Goal: Use online tool/utility: Utilize a website feature to perform a specific function

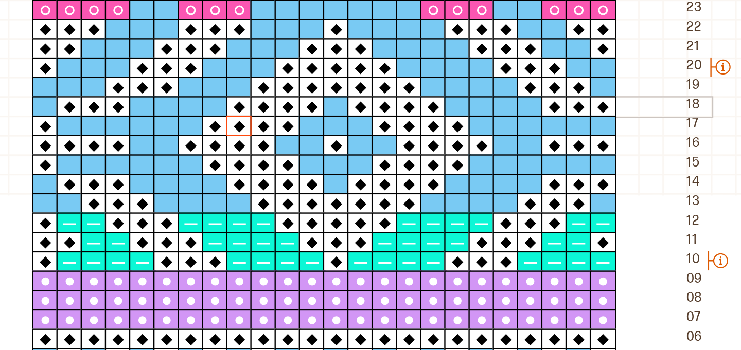
click at [249, 133] on icon at bounding box center [248, 131] width 5 height 5
click at [228, 136] on div at bounding box center [228, 139] width 11 height 9
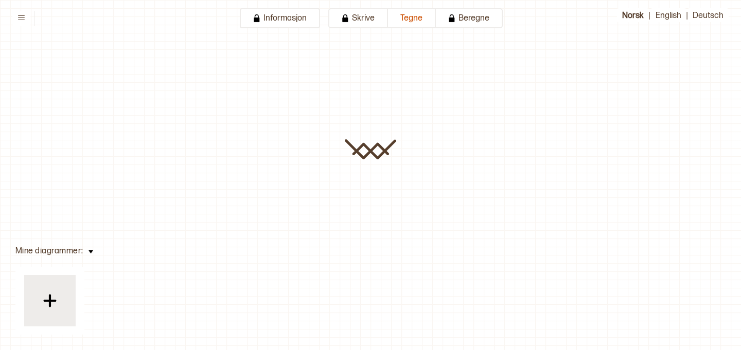
type input "**********"
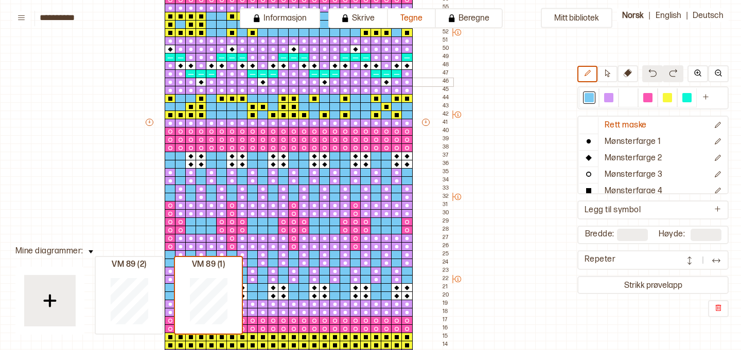
scroll to position [337, 72]
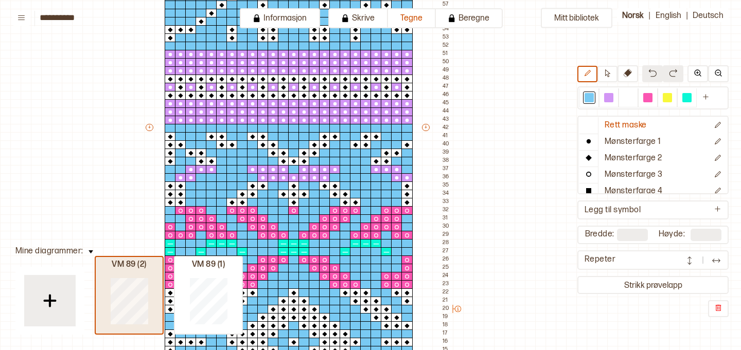
type input "**"
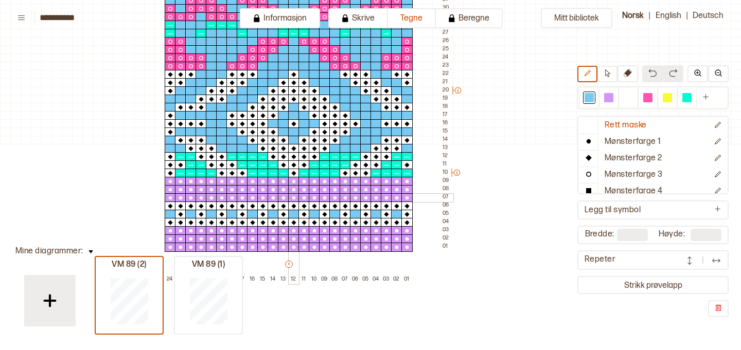
scroll to position [561, 72]
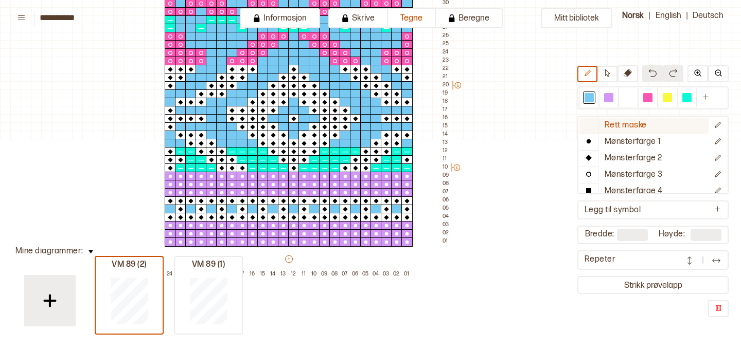
click at [624, 124] on p "Rett maske" at bounding box center [625, 125] width 42 height 11
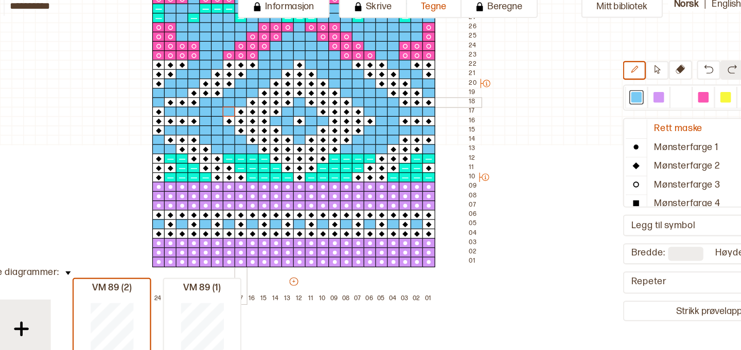
click at [243, 102] on div at bounding box center [242, 102] width 11 height 9
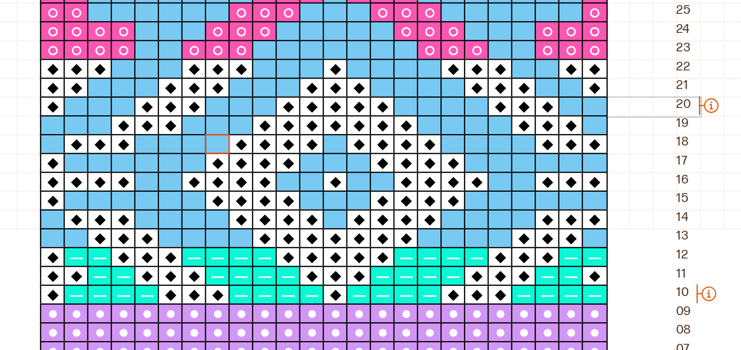
scroll to position [542, 83]
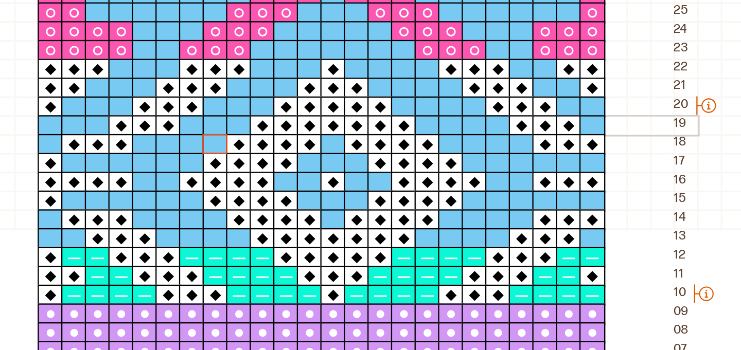
click at [243, 113] on div at bounding box center [241, 112] width 11 height 9
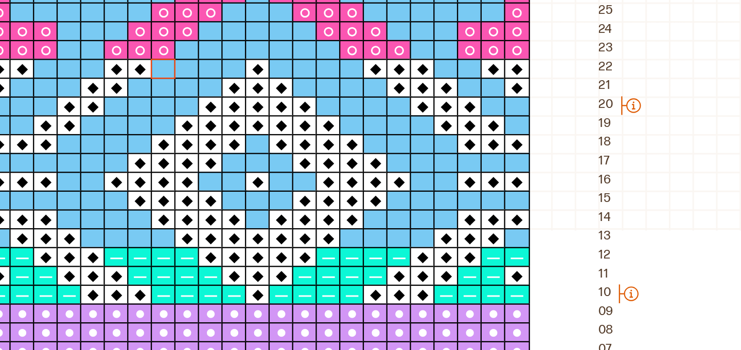
scroll to position [542, 115]
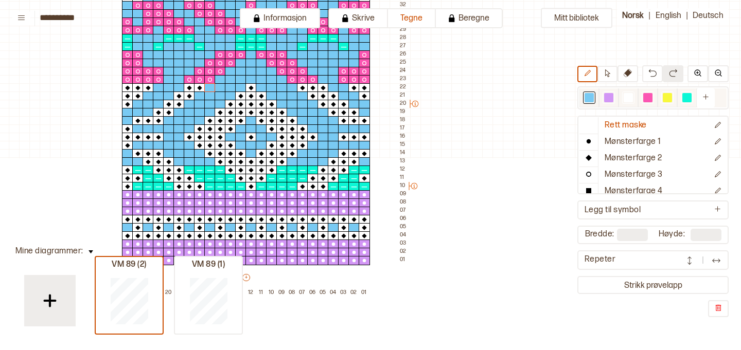
click at [625, 99] on div at bounding box center [627, 97] width 9 height 9
click at [623, 155] on p "Mønsterfarge 2" at bounding box center [633, 158] width 58 height 11
click at [181, 85] on div at bounding box center [178, 87] width 11 height 9
click at [171, 95] on div at bounding box center [168, 96] width 11 height 9
click at [159, 104] on div at bounding box center [158, 104] width 11 height 9
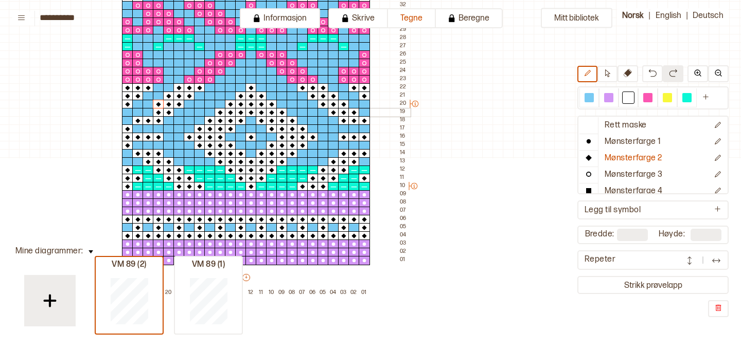
click at [149, 112] on div at bounding box center [147, 112] width 11 height 9
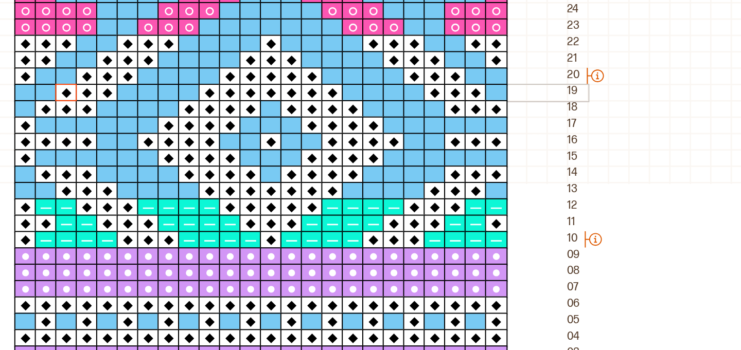
click at [209, 113] on div at bounding box center [209, 112] width 11 height 9
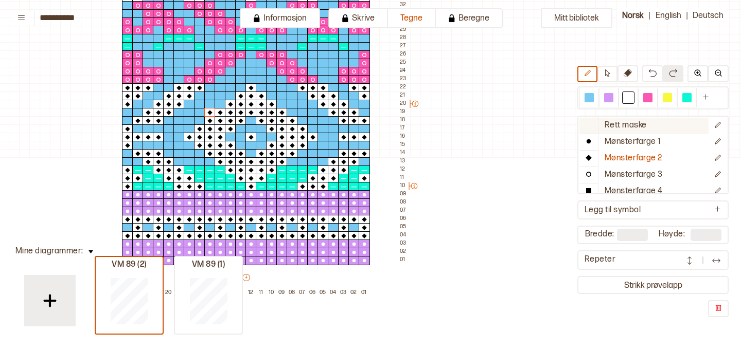
click at [629, 127] on p "Rett maske" at bounding box center [625, 125] width 42 height 11
click at [585, 99] on div at bounding box center [588, 97] width 9 height 9
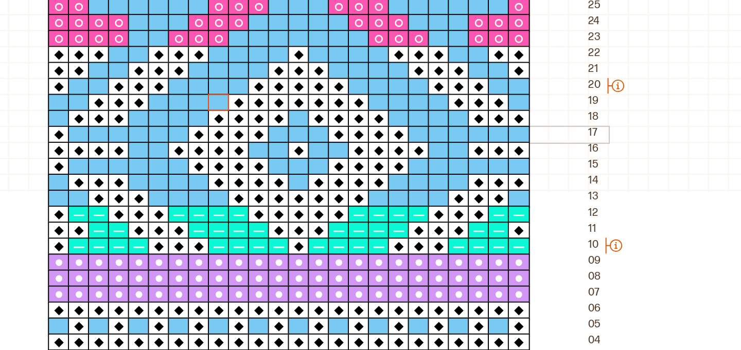
scroll to position [542, 102]
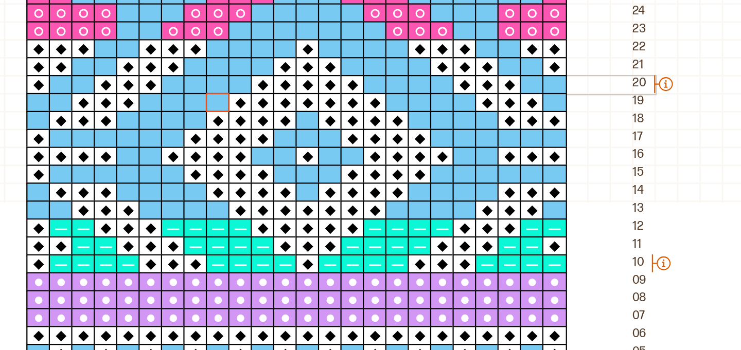
click at [223, 105] on div at bounding box center [222, 104] width 11 height 9
click at [231, 104] on div at bounding box center [232, 104] width 11 height 9
click at [232, 95] on div at bounding box center [232, 96] width 11 height 9
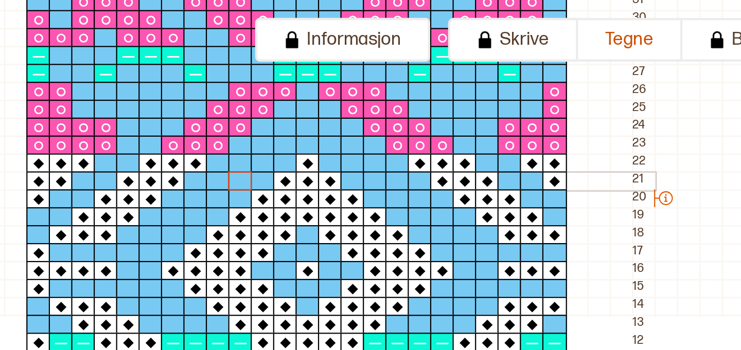
scroll to position [554, 102]
